Goal: Check status

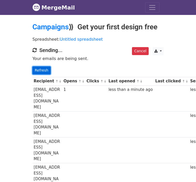
click at [32, 72] on link "Refresh" at bounding box center [41, 70] width 18 height 8
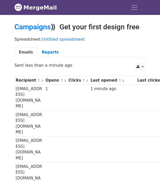
click at [95, 13] on nav "MergeMail Campaigns Templates Reports Open Gmail Daily emails left: 1 Help jame…" at bounding box center [79, 7] width 131 height 15
